Goal: Find specific page/section: Find specific page/section

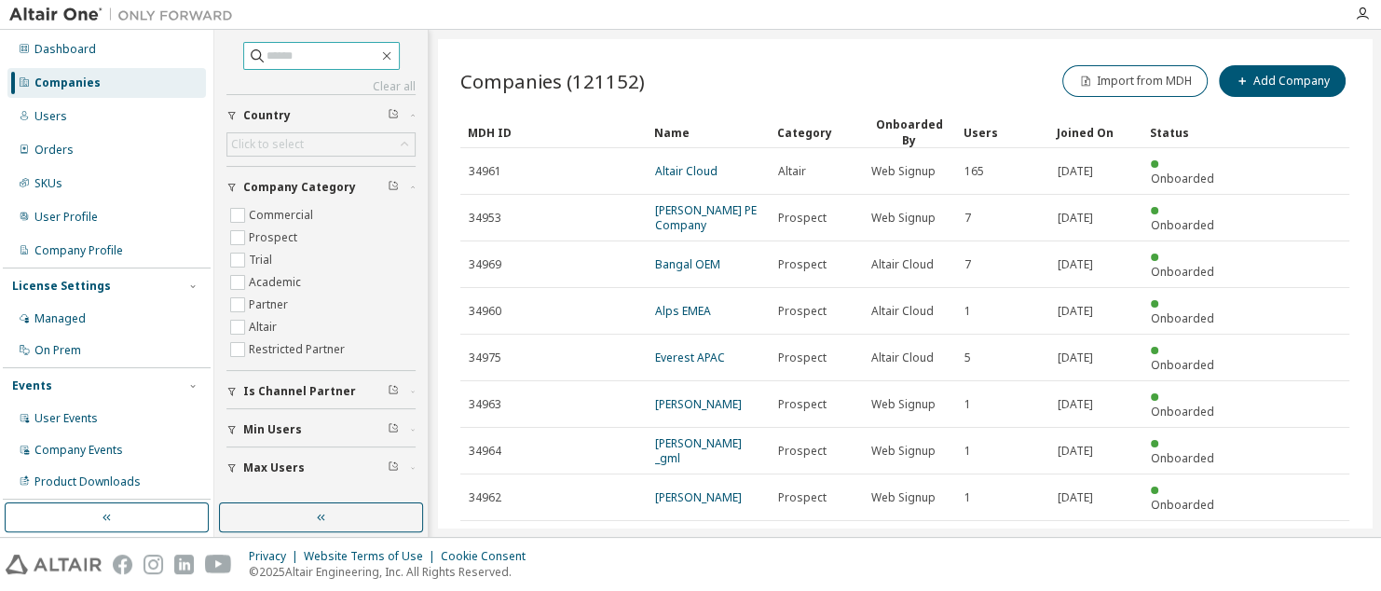
click at [279, 42] on span at bounding box center [321, 56] width 156 height 28
click at [284, 52] on input "text" at bounding box center [322, 56] width 112 height 19
type input "*****"
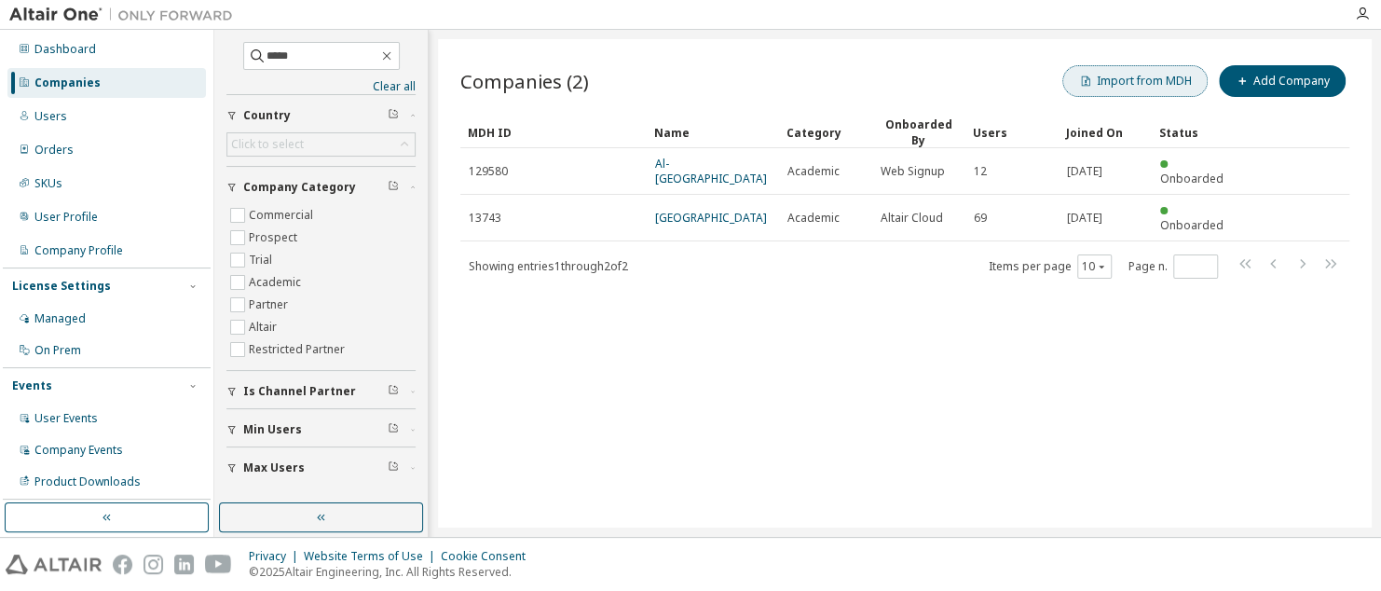
click at [1123, 75] on button "Import from MDH" at bounding box center [1134, 81] width 145 height 32
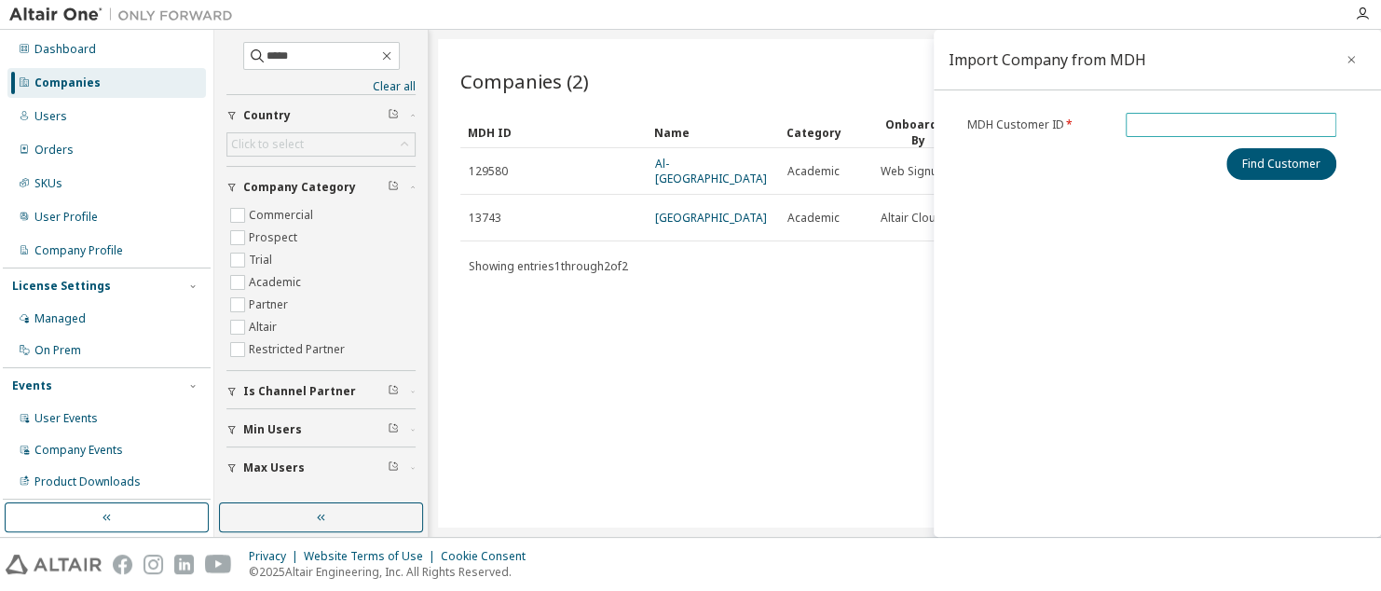
click at [1151, 128] on input "text" at bounding box center [1230, 124] width 201 height 15
type input "*****"
click at [1294, 159] on button "Find Customer" at bounding box center [1281, 164] width 110 height 32
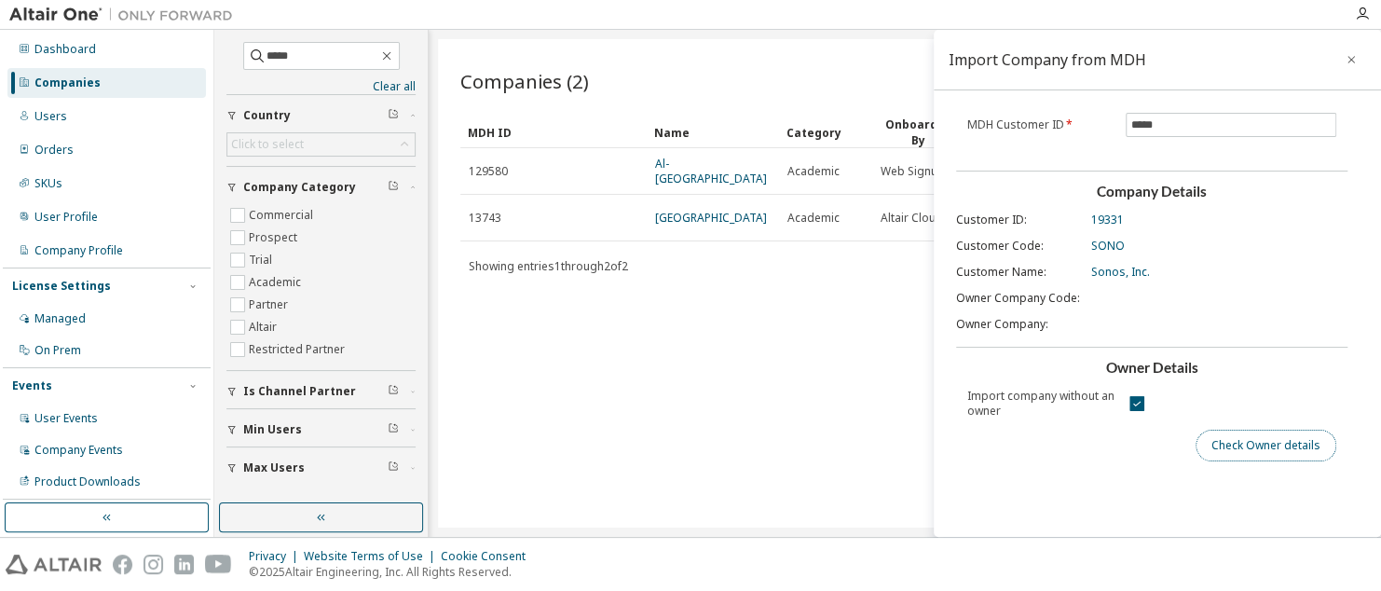
click at [1202, 442] on button "Check Owner details" at bounding box center [1265, 445] width 141 height 32
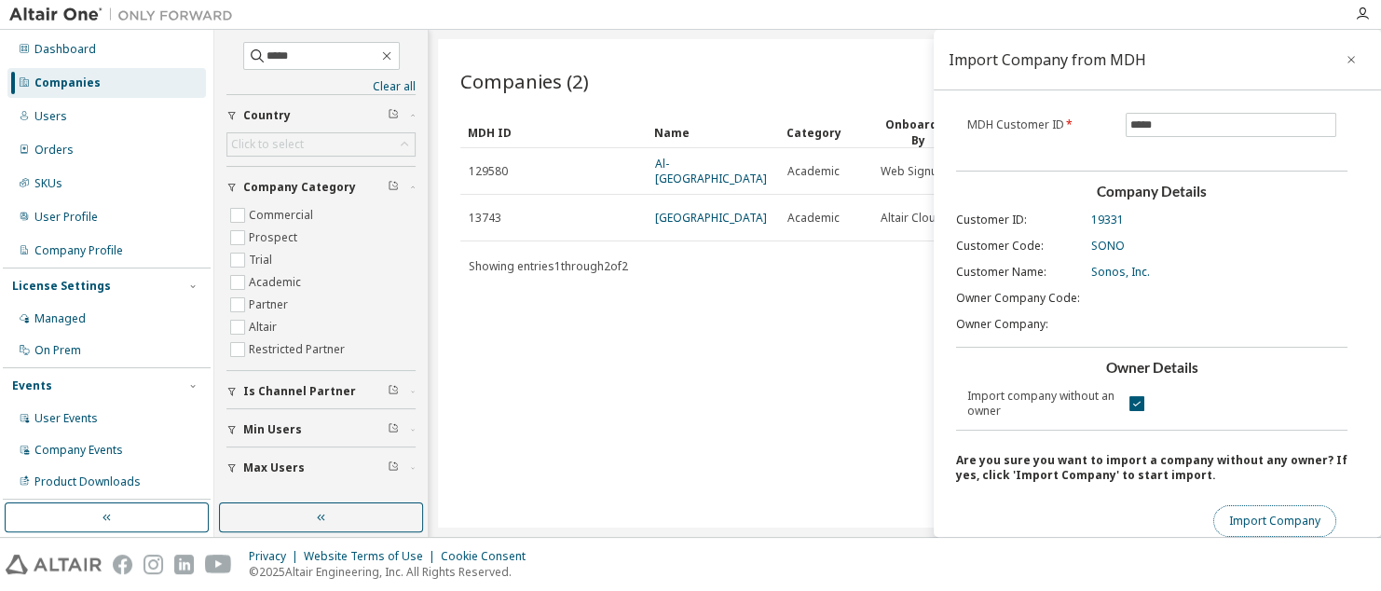
click at [1251, 518] on button "Import Company" at bounding box center [1274, 521] width 123 height 32
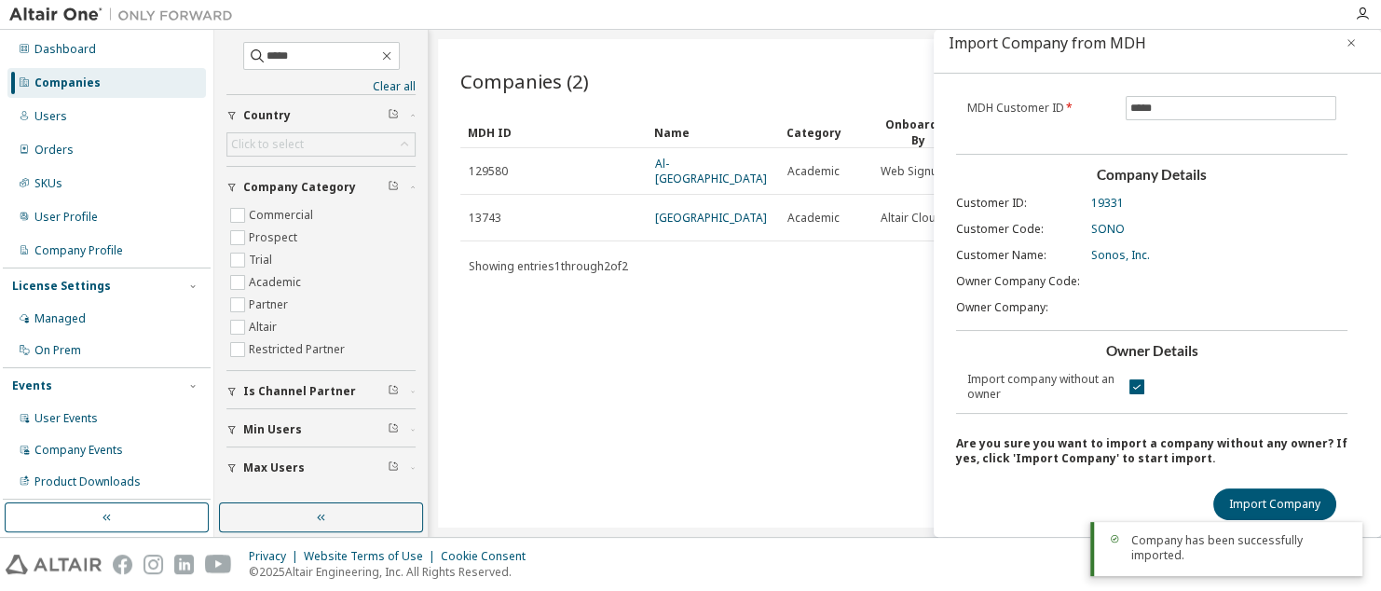
scroll to position [20, 0]
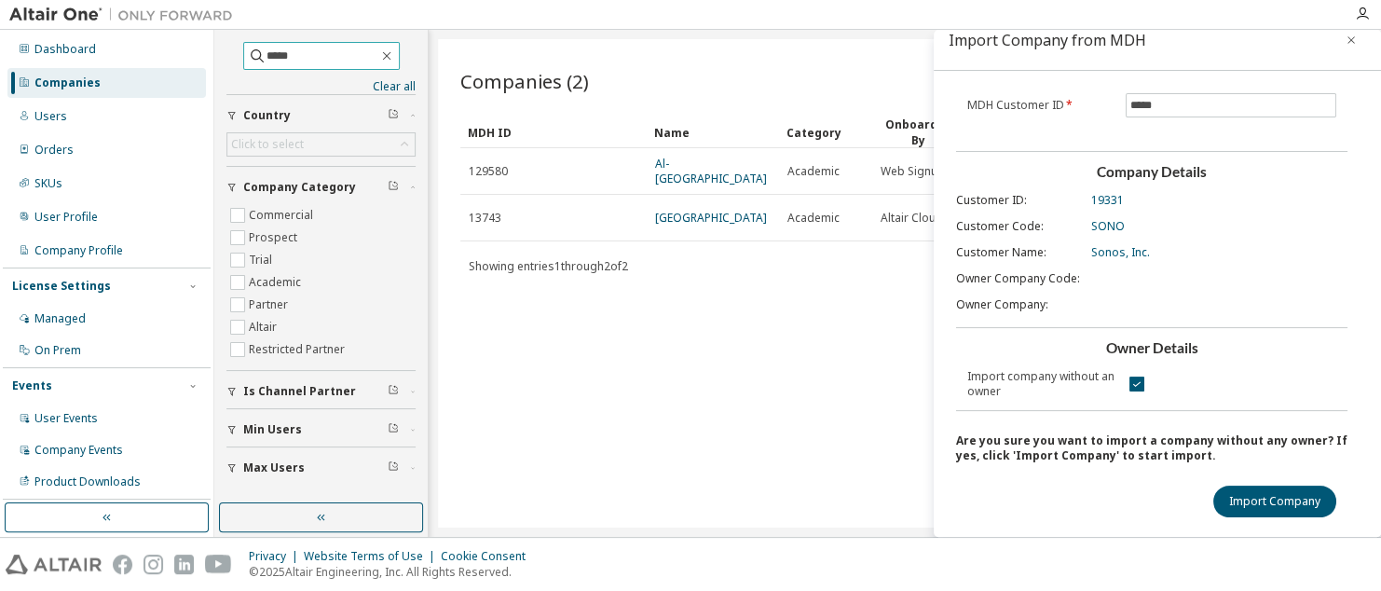
click at [335, 58] on input "*****" at bounding box center [322, 56] width 112 height 19
click at [1344, 34] on icon "button" at bounding box center [1350, 40] width 13 height 15
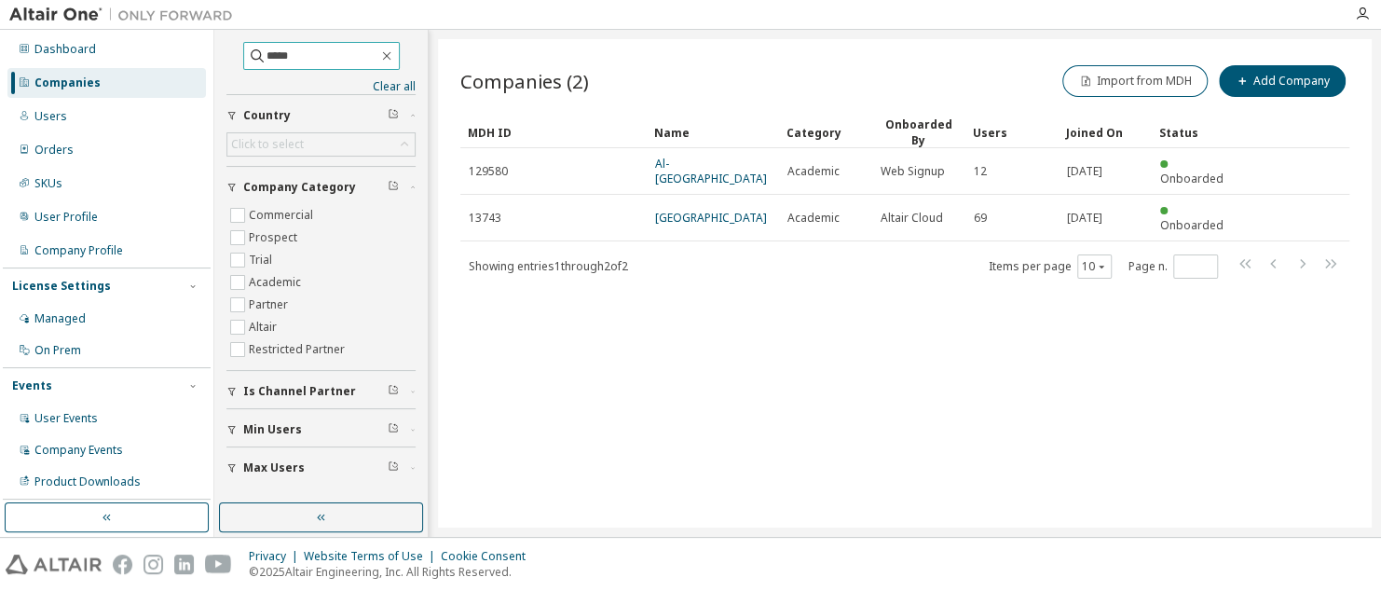
drag, startPoint x: 285, startPoint y: 50, endPoint x: 145, endPoint y: 32, distance: 141.0
click at [148, 32] on div "Dashboard Companies Users Orders SKUs User Profile Company Profile License Sett…" at bounding box center [690, 283] width 1381 height 507
click at [394, 55] on icon "button" at bounding box center [386, 55] width 15 height 15
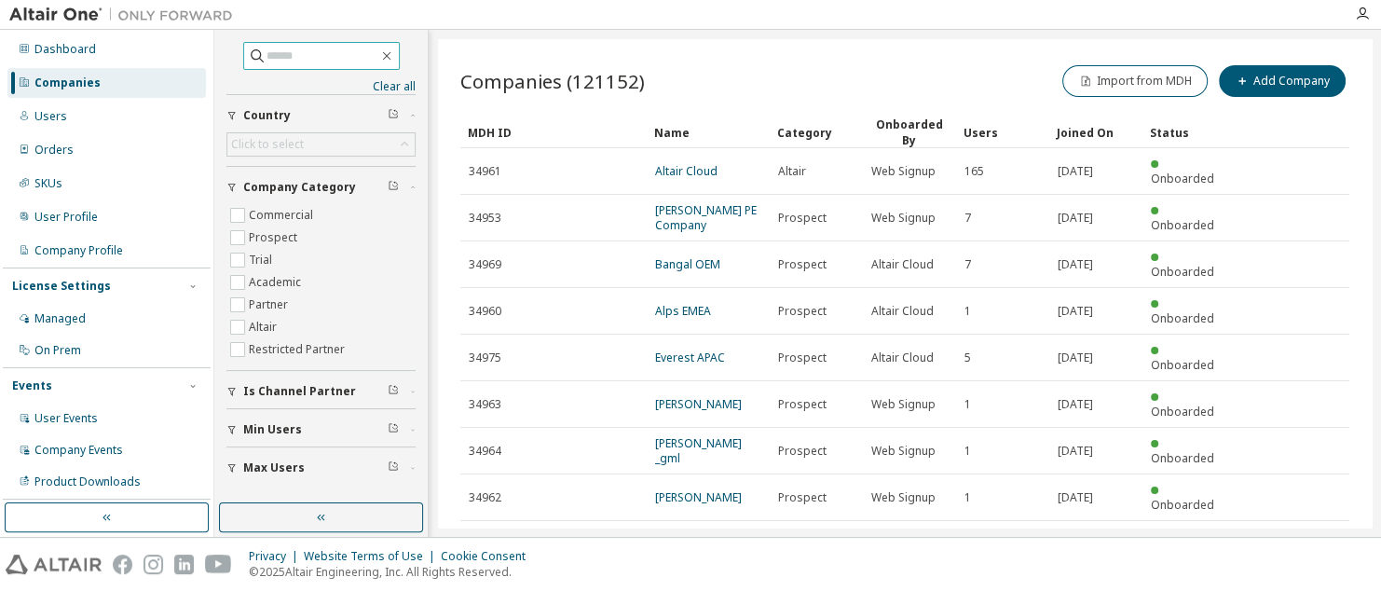
click at [309, 55] on input "text" at bounding box center [322, 56] width 112 height 19
paste input "*****"
type input "*****"
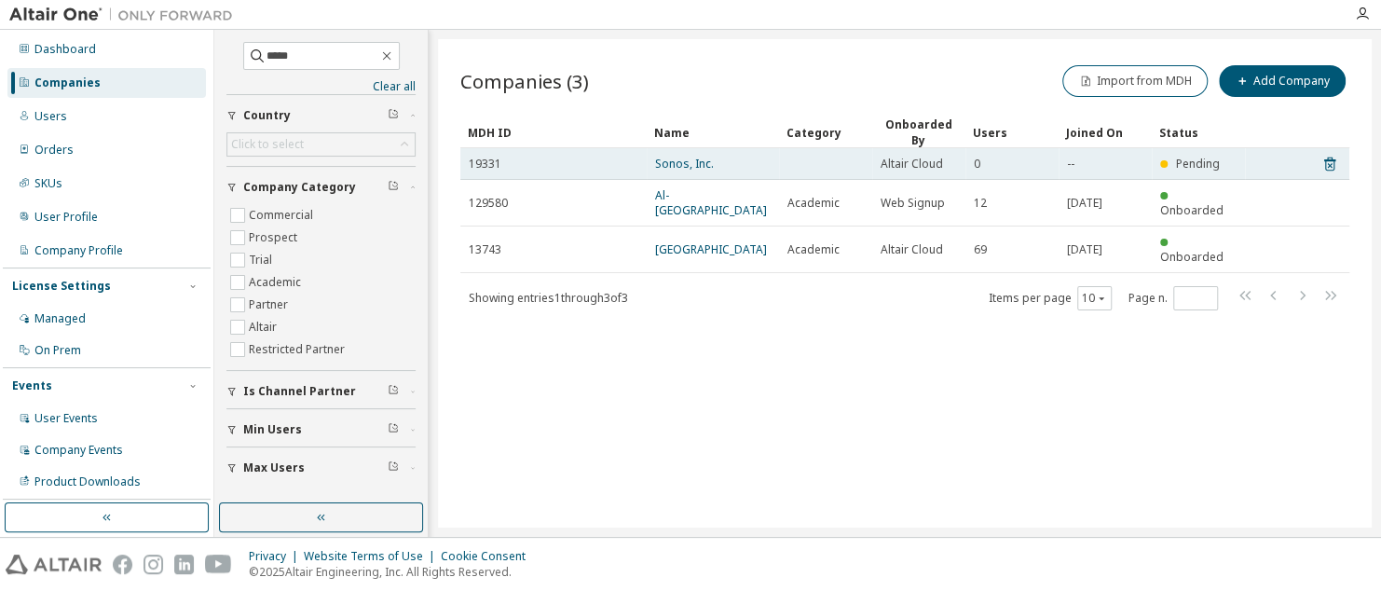
click at [481, 165] on span "19331" at bounding box center [485, 163] width 33 height 15
click at [683, 156] on link "Sonos, Inc." at bounding box center [684, 164] width 59 height 16
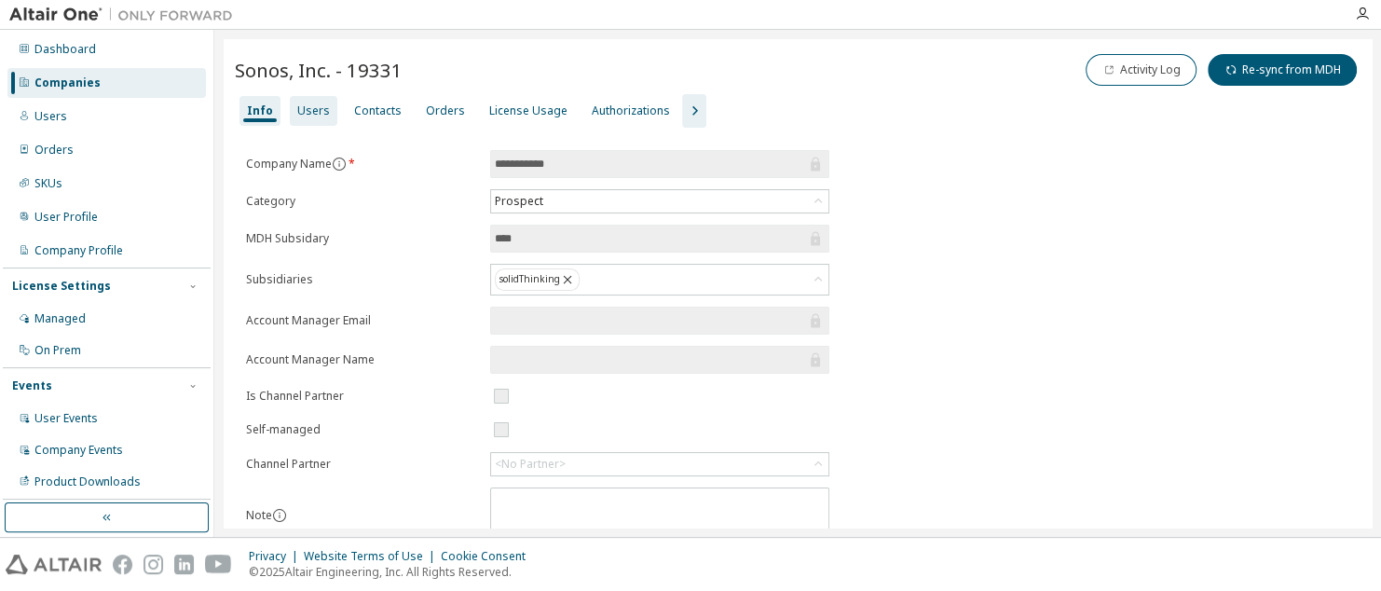
click at [315, 108] on div "Users" at bounding box center [313, 110] width 33 height 15
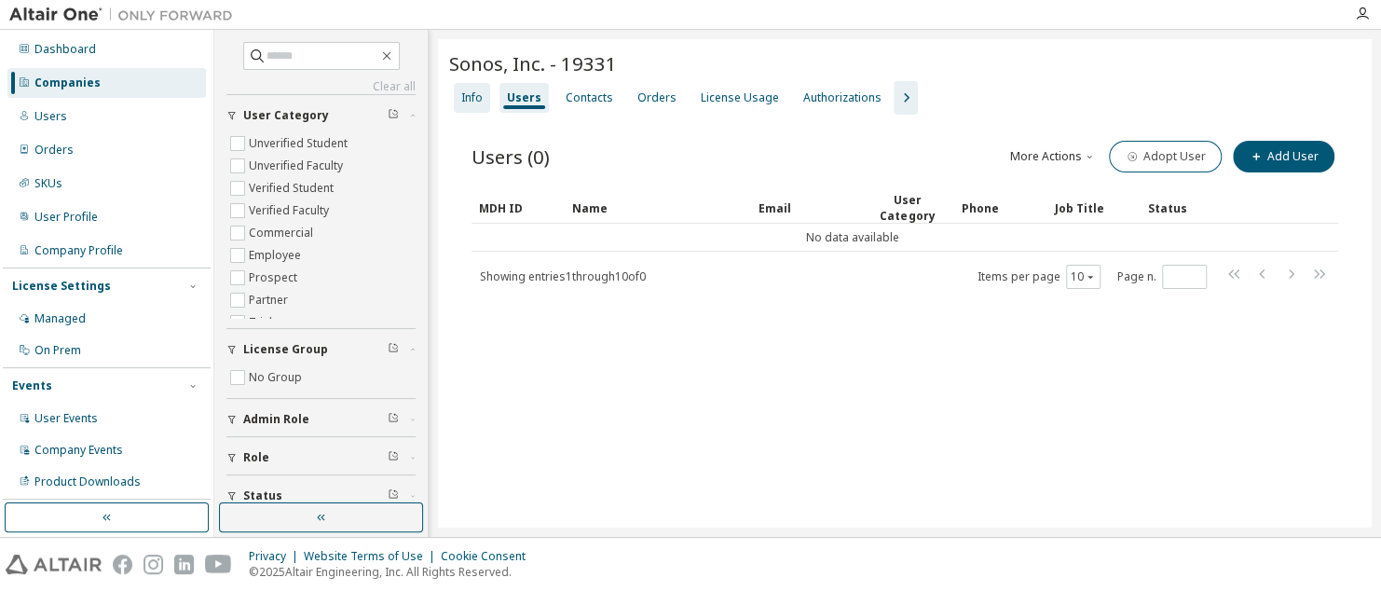
click at [456, 94] on div "Info" at bounding box center [472, 98] width 36 height 30
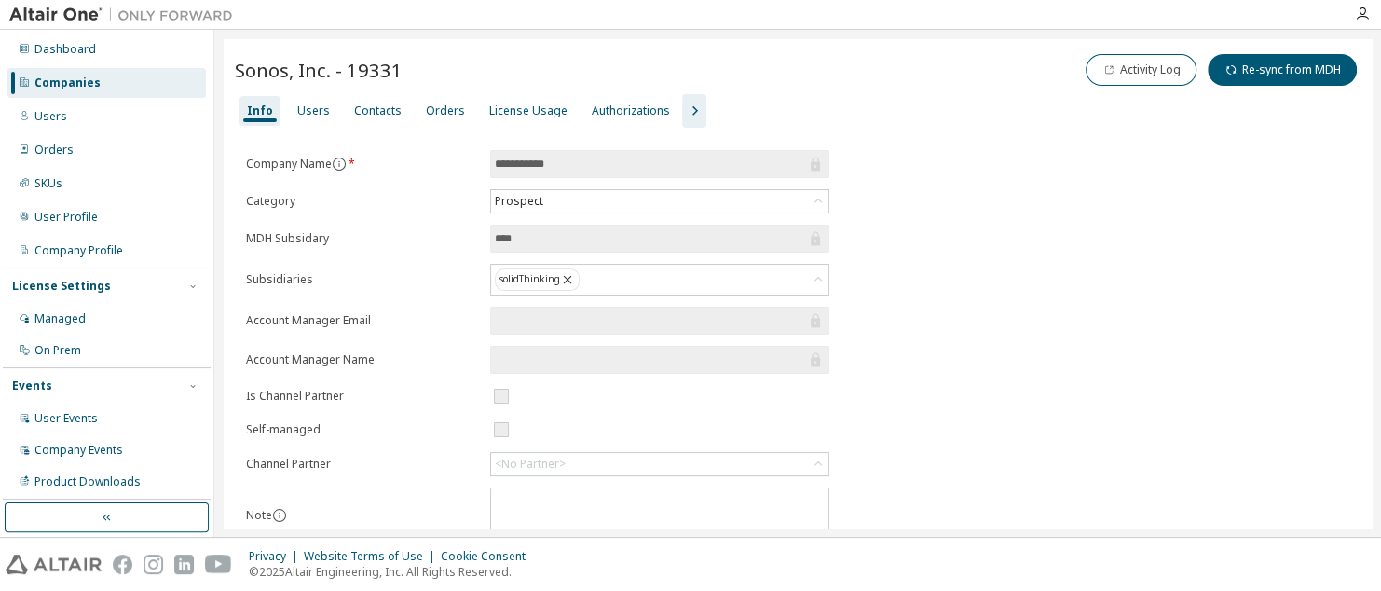
click at [317, 67] on span "Sonos, Inc. - 19331" at bounding box center [319, 70] width 168 height 26
click at [321, 117] on div "Users" at bounding box center [313, 110] width 33 height 15
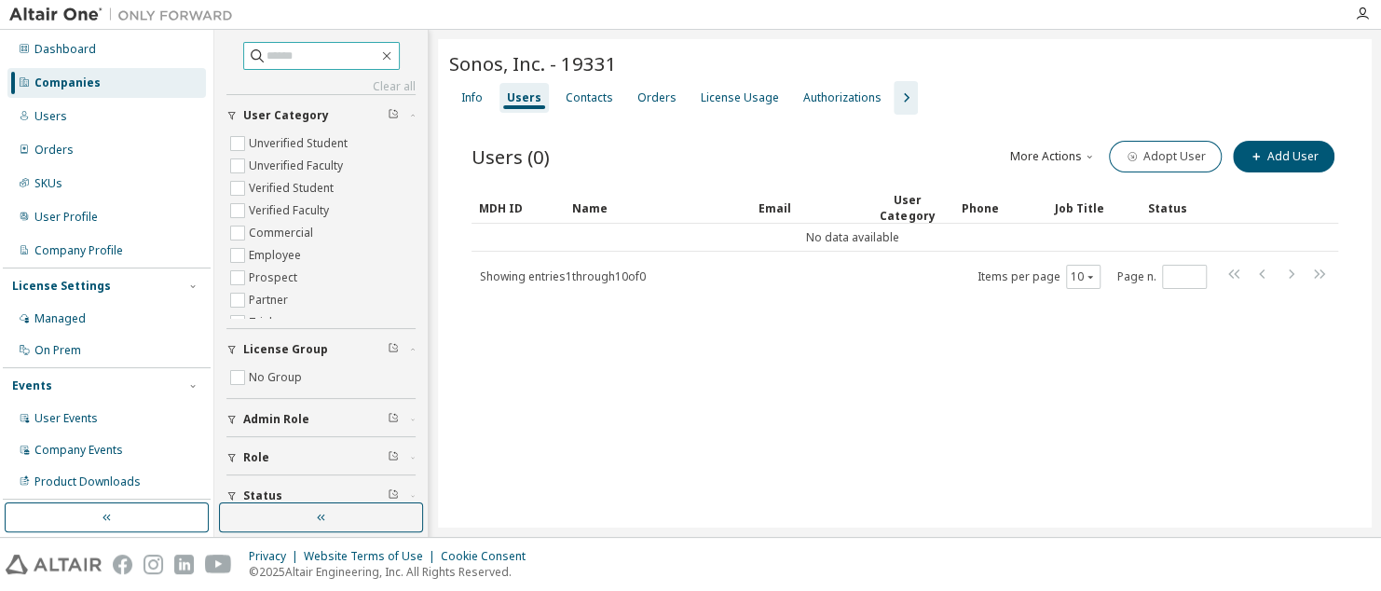
click at [327, 56] on input "text" at bounding box center [322, 56] width 112 height 19
type input "*****"
click at [473, 97] on div "Info" at bounding box center [471, 97] width 21 height 15
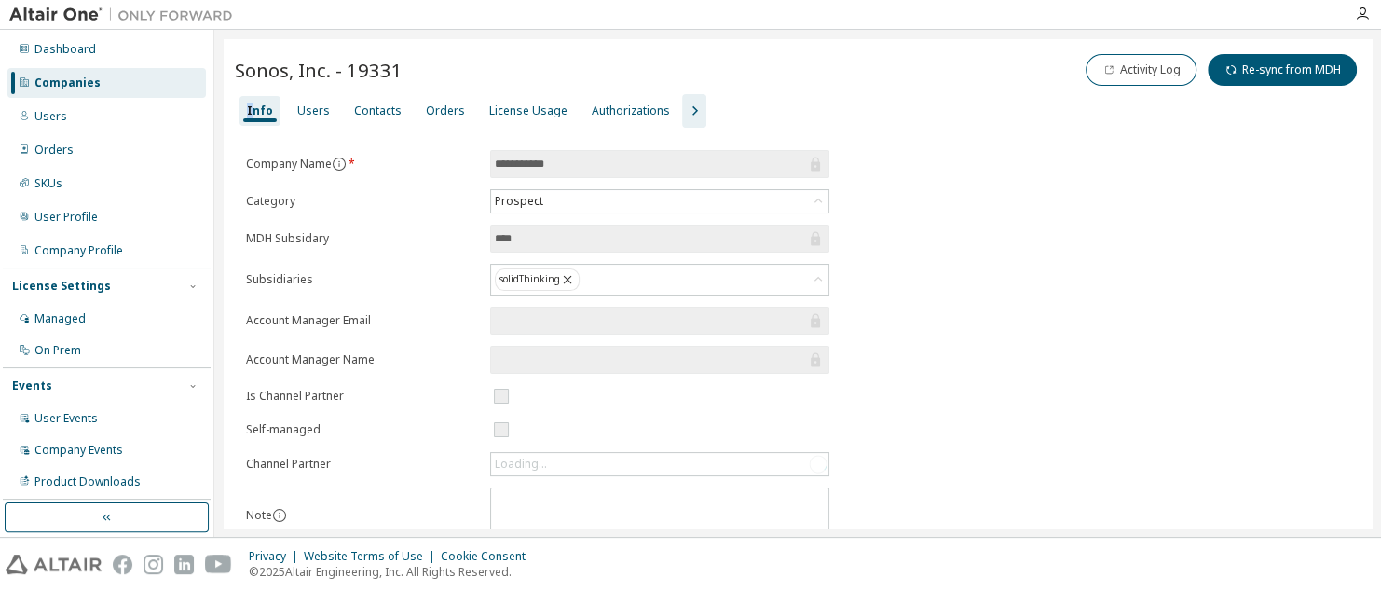
click at [248, 109] on div "Info" at bounding box center [260, 110] width 26 height 15
click at [298, 71] on span "Sonos, Inc. - 19331" at bounding box center [319, 70] width 168 height 26
click at [130, 520] on button "button" at bounding box center [107, 517] width 204 height 30
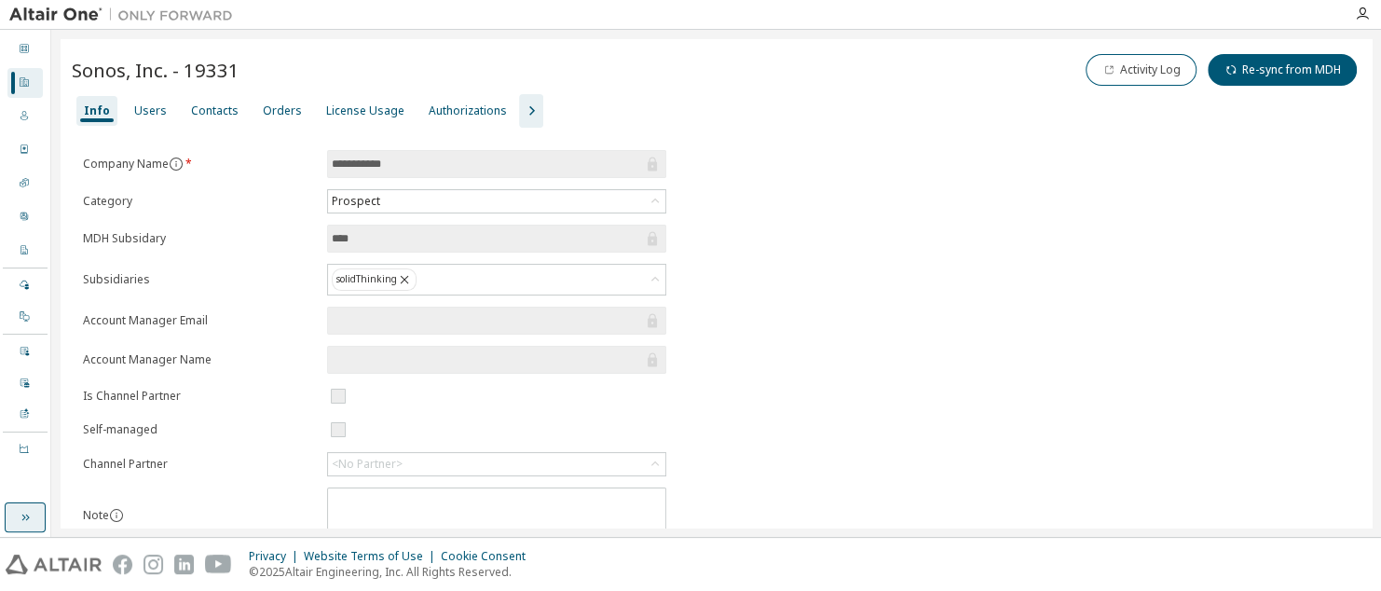
click at [14, 526] on button "button" at bounding box center [25, 517] width 41 height 30
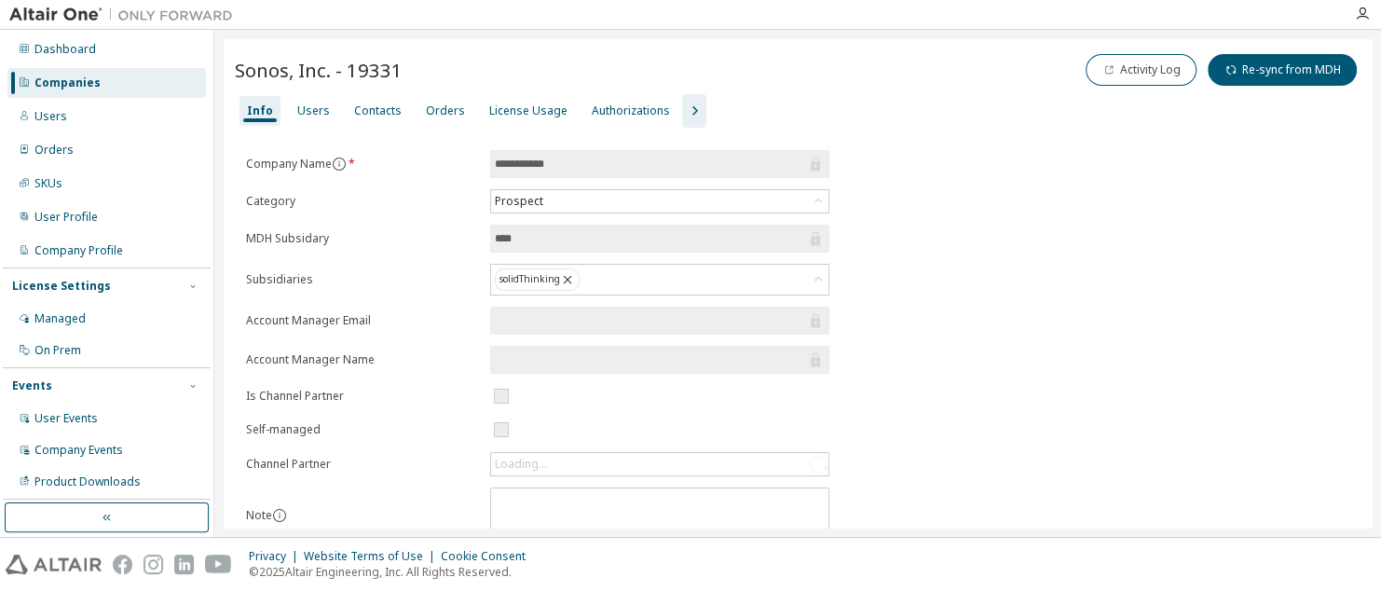
click at [130, 89] on div "Companies" at bounding box center [106, 83] width 198 height 30
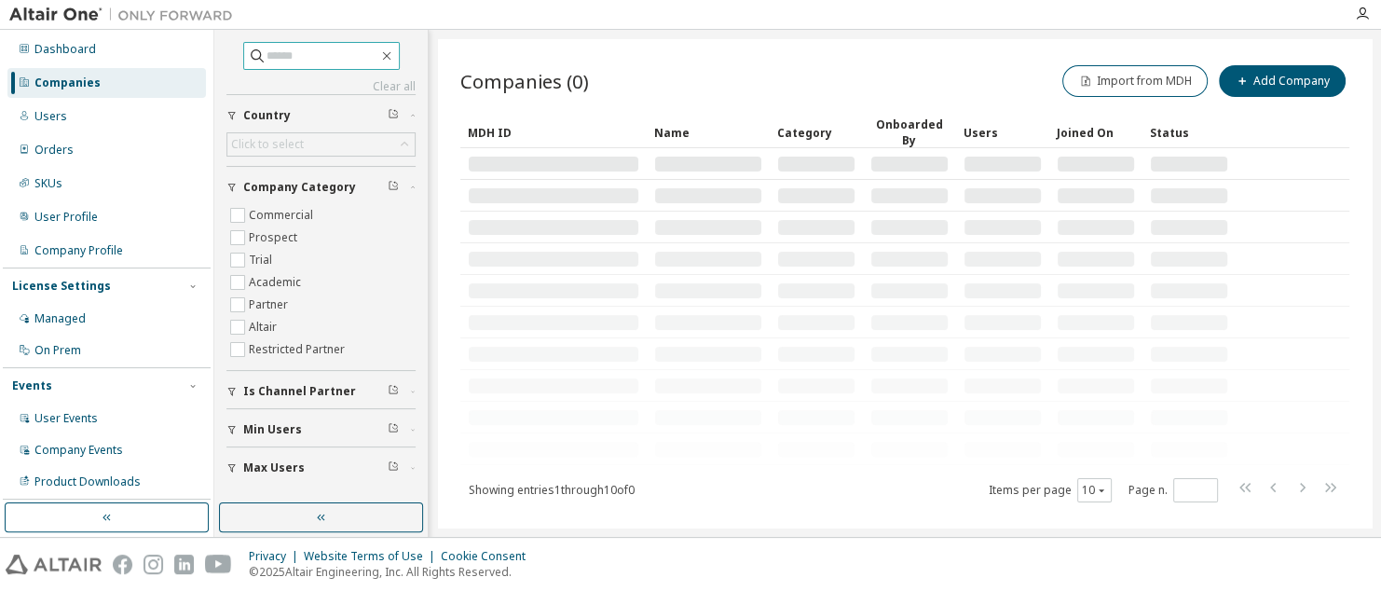
click at [302, 52] on input "text" at bounding box center [322, 56] width 112 height 19
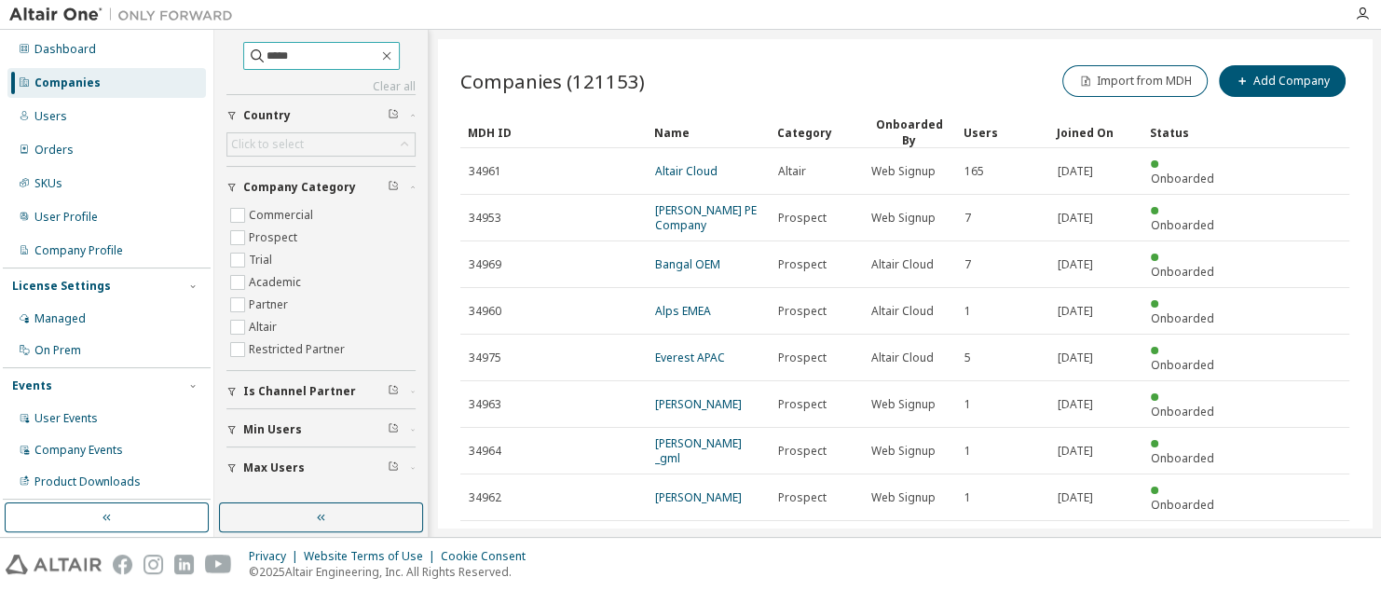
type input "*****"
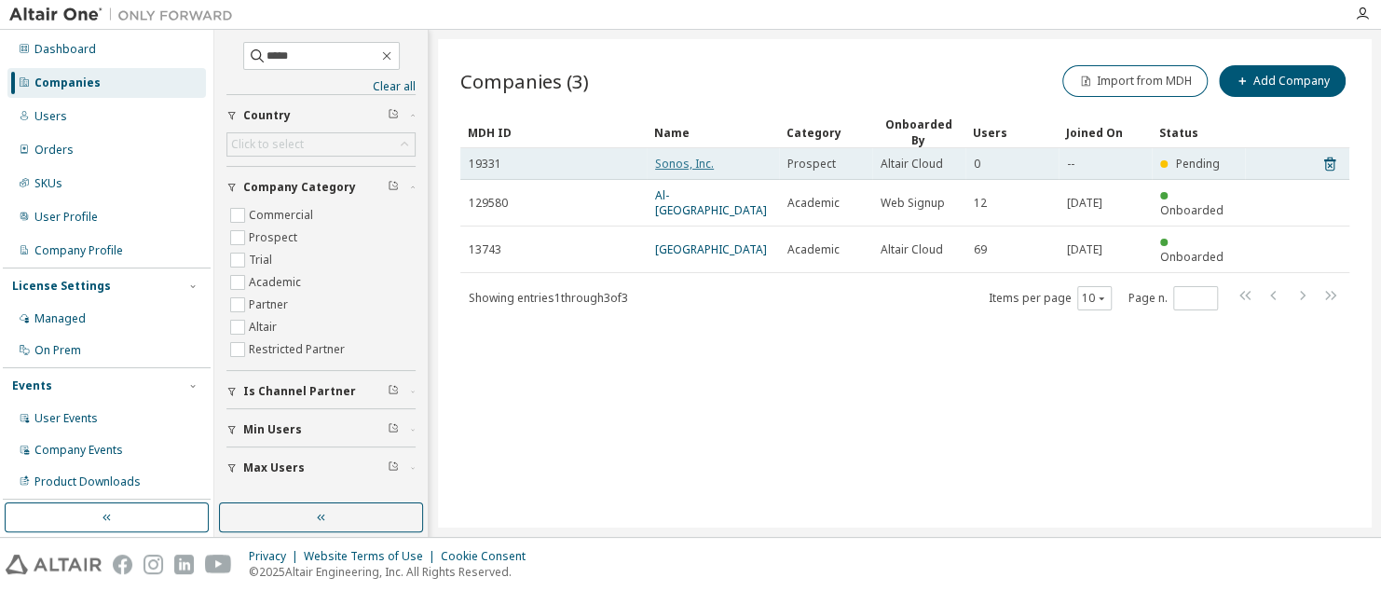
click at [674, 157] on link "Sonos, Inc." at bounding box center [684, 164] width 59 height 16
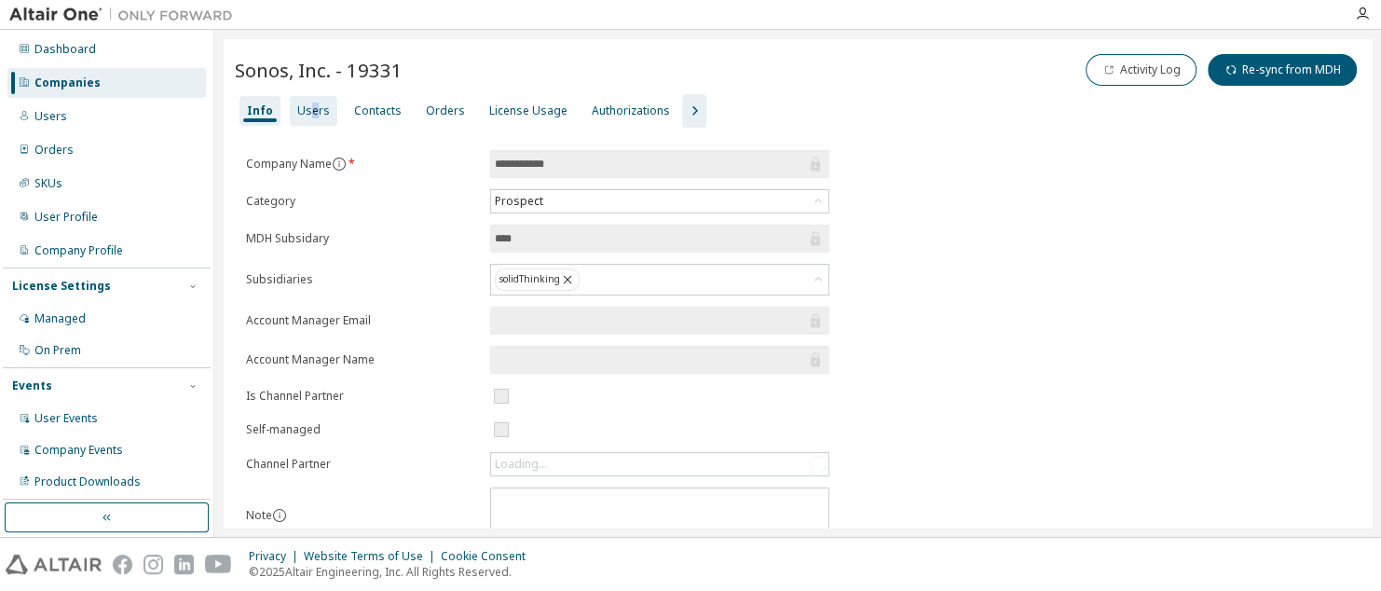
click at [311, 109] on div "Users" at bounding box center [313, 110] width 33 height 15
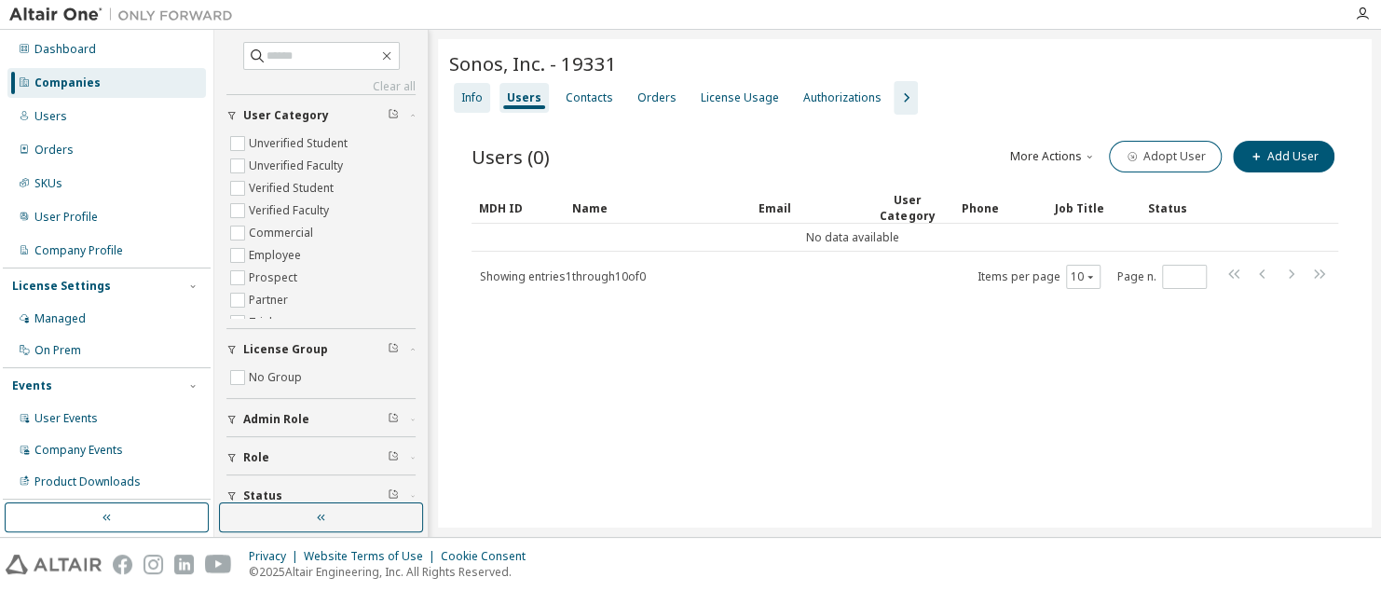
click at [472, 99] on div "Info" at bounding box center [471, 97] width 21 height 15
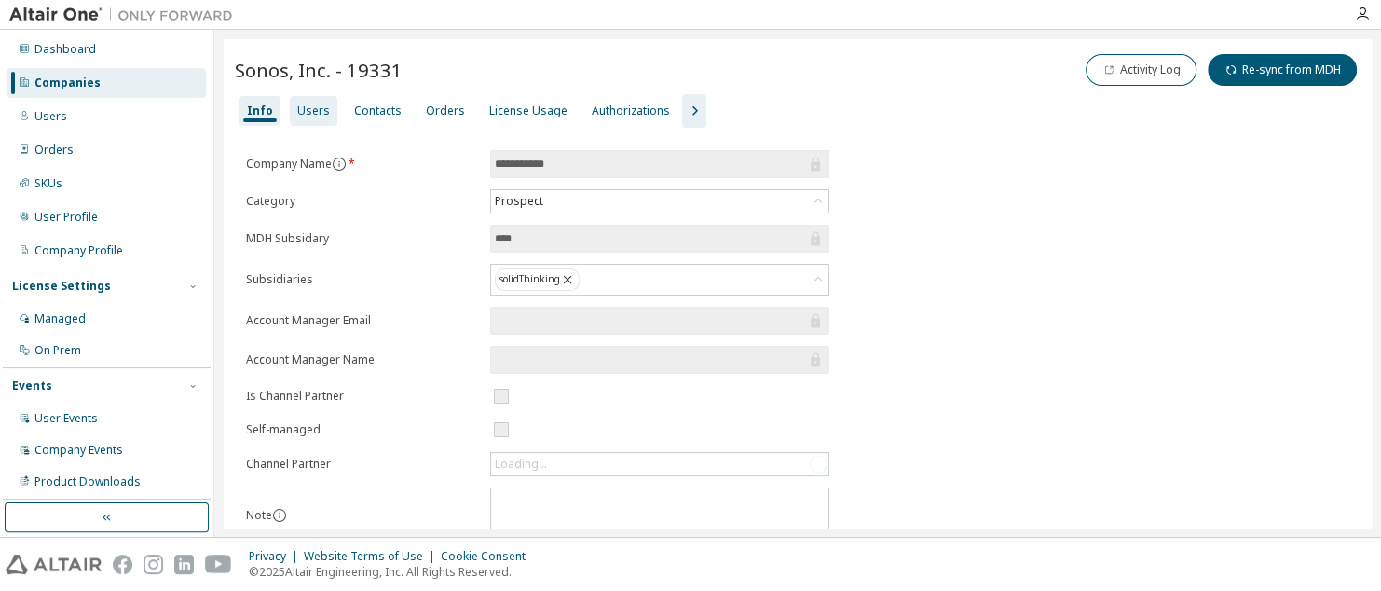
click at [305, 114] on div "Users" at bounding box center [313, 110] width 33 height 15
